Goal: Task Accomplishment & Management: Use online tool/utility

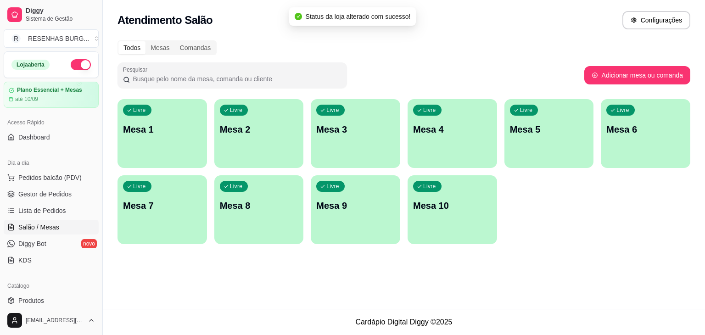
click at [65, 202] on ul "Pedidos balcão (PDV) Gestor de Pedidos Lista de Pedidos Salão / Mesas Diggy Bot…" at bounding box center [51, 218] width 95 height 97
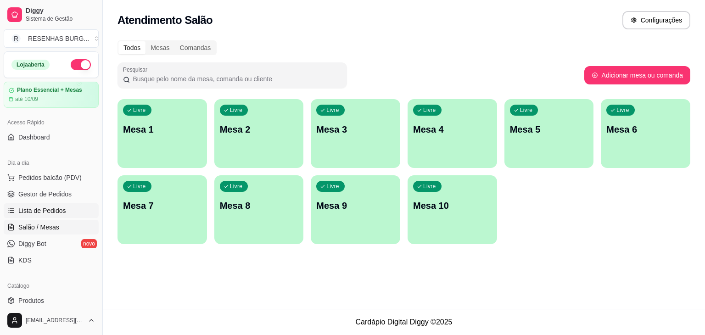
click at [57, 205] on link "Lista de Pedidos" at bounding box center [51, 210] width 95 height 15
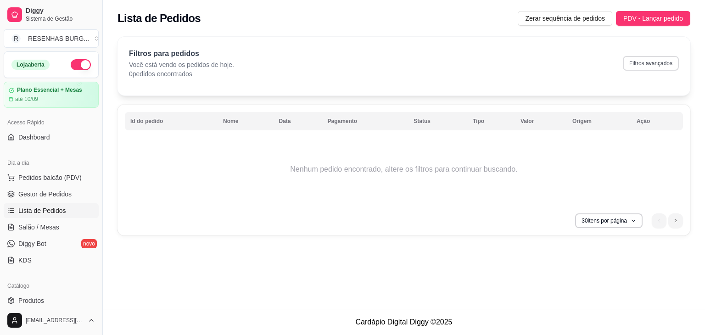
click at [641, 60] on button "Filtros avançados" at bounding box center [651, 63] width 56 height 15
select select "0"
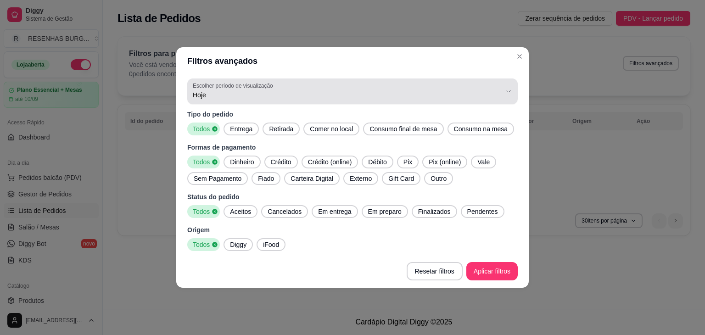
click at [218, 100] on div "Hoje" at bounding box center [347, 91] width 308 height 18
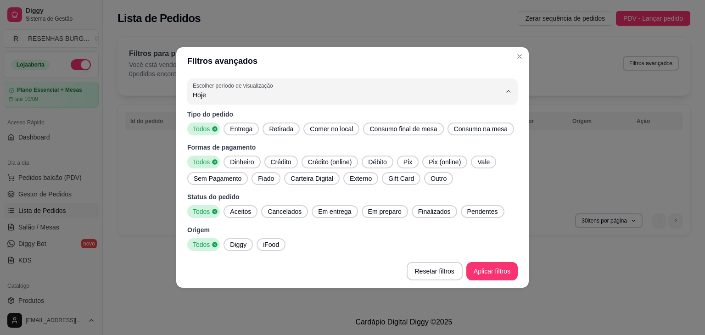
click at [210, 133] on span "Ontem" at bounding box center [348, 131] width 294 height 9
type input "1"
select select "1"
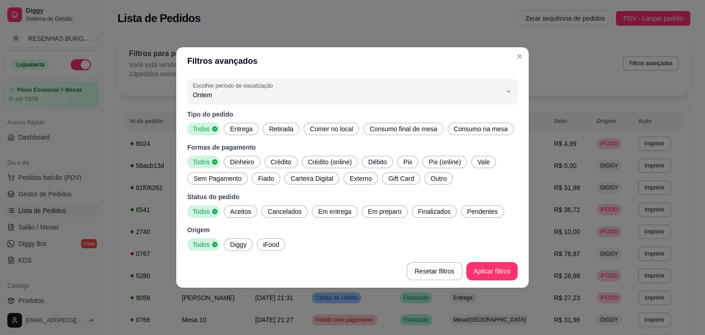
click at [241, 131] on span "Entrega" at bounding box center [241, 128] width 30 height 9
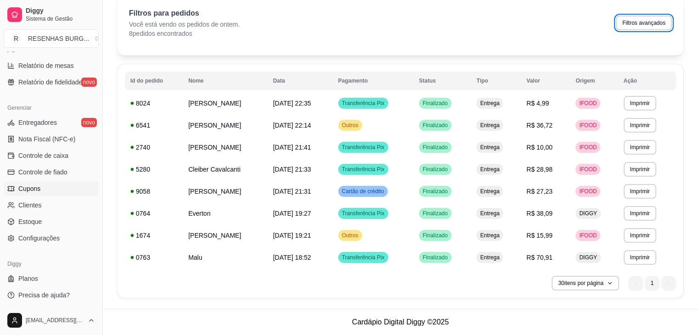
scroll to position [325, 0]
click at [49, 237] on span "Configurações" at bounding box center [38, 238] width 41 height 9
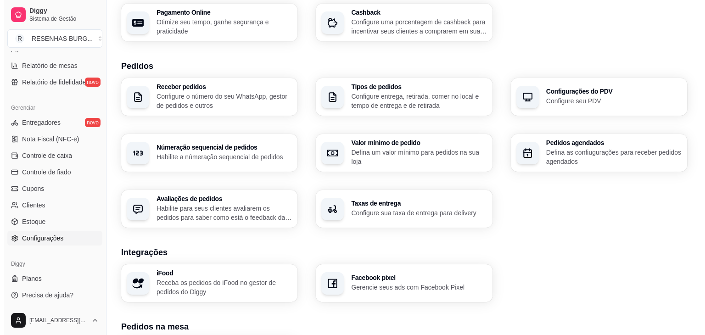
scroll to position [308, 0]
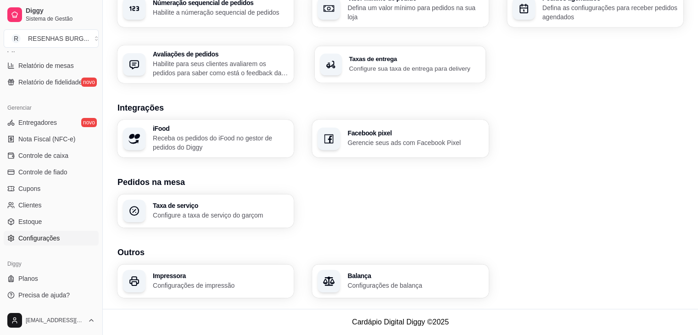
click at [370, 54] on div "Taxas de entrega Configure sua taxa de entrega para delivery" at bounding box center [400, 64] width 171 height 37
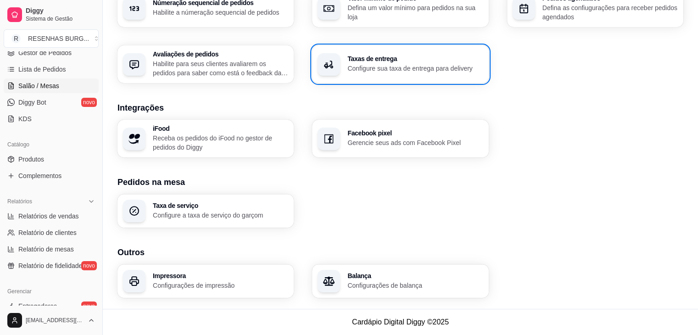
scroll to position [0, 0]
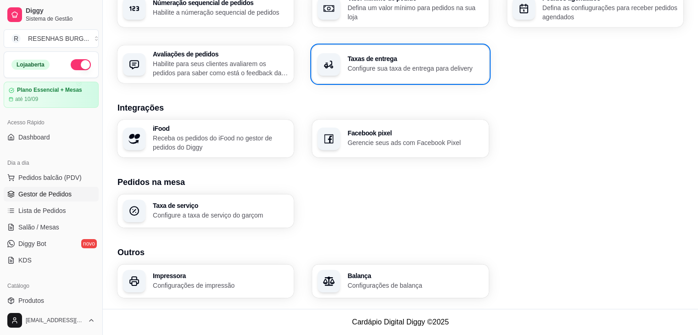
click at [45, 194] on span "Gestor de Pedidos" at bounding box center [44, 194] width 53 height 9
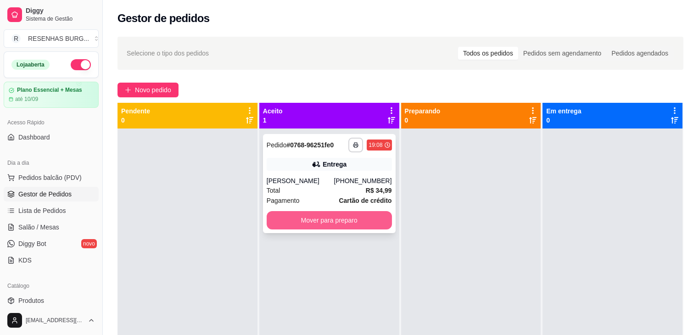
click at [306, 225] on button "Mover para preparo" at bounding box center [329, 220] width 125 height 18
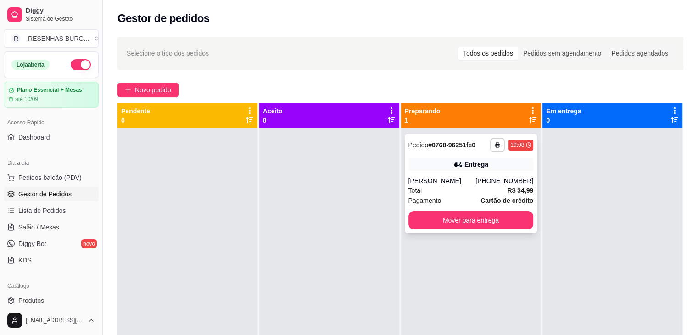
click at [456, 166] on icon at bounding box center [458, 164] width 6 height 5
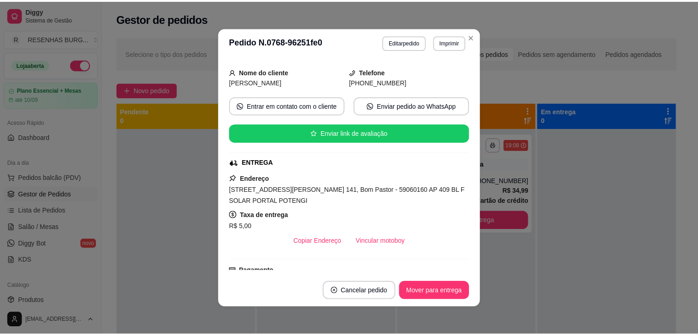
scroll to position [184, 0]
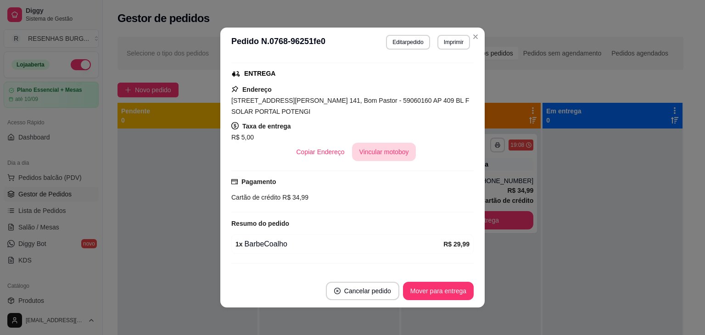
click at [394, 151] on button "Vincular motoboy" at bounding box center [384, 152] width 64 height 18
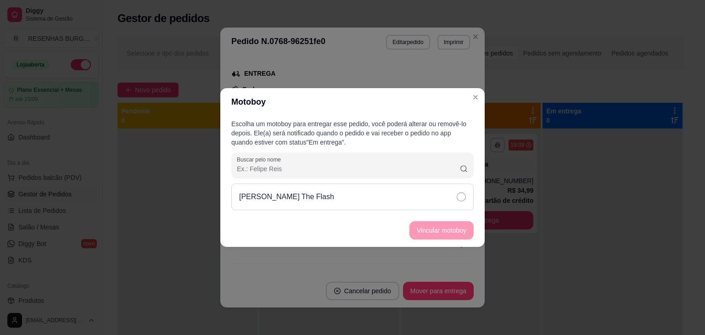
click at [437, 200] on div "[PERSON_NAME] The Flash" at bounding box center [352, 197] width 242 height 27
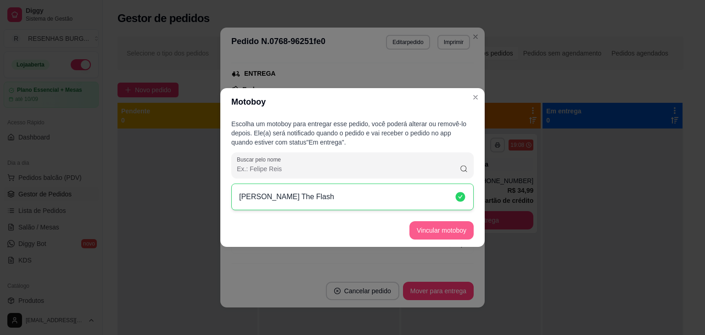
click at [451, 229] on button "Vincular motoboy" at bounding box center [441, 230] width 64 height 18
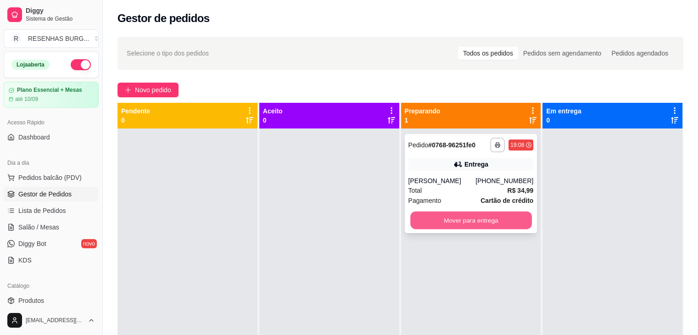
click at [464, 226] on button "Mover para entrega" at bounding box center [471, 221] width 122 height 18
